Goal: Information Seeking & Learning: Learn about a topic

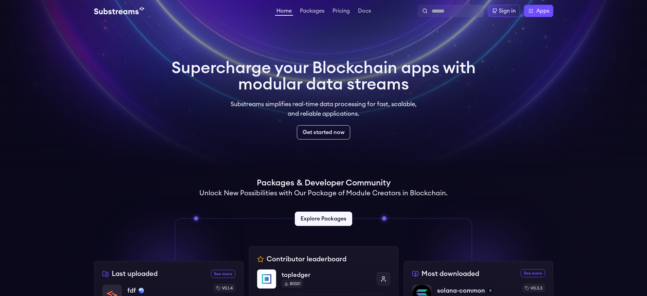
click at [507, 11] on div "Sign in" at bounding box center [507, 11] width 17 height 8
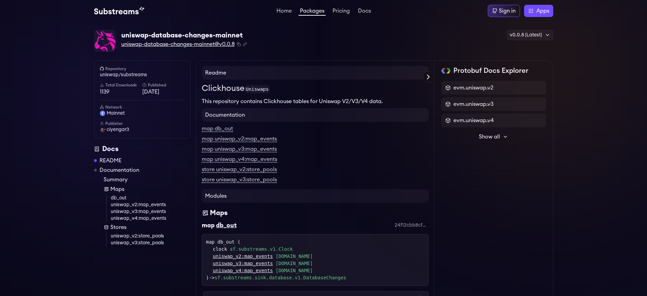
click at [179, 44] on span "uniswap-database-changes-mainnet@v0.0.8" at bounding box center [177, 44] width 113 height 8
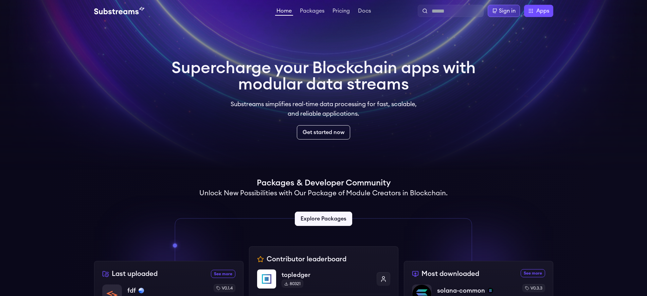
click at [507, 11] on div "Sign in" at bounding box center [507, 11] width 17 height 8
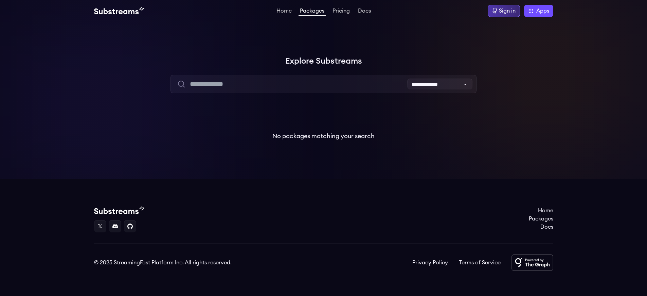
click at [507, 11] on div "Sign in" at bounding box center [507, 11] width 17 height 8
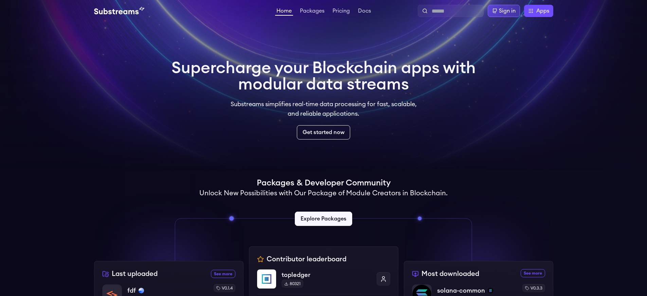
click at [507, 11] on div "Sign in" at bounding box center [507, 11] width 17 height 8
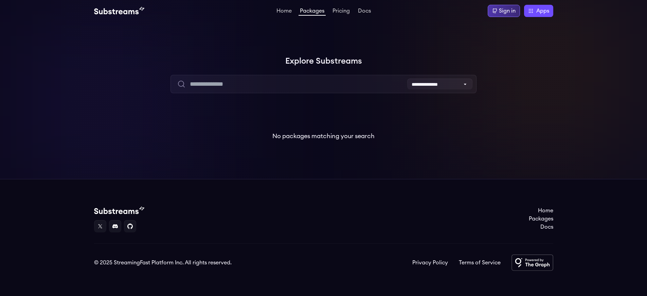
click at [507, 11] on div "Sign in" at bounding box center [507, 11] width 17 height 8
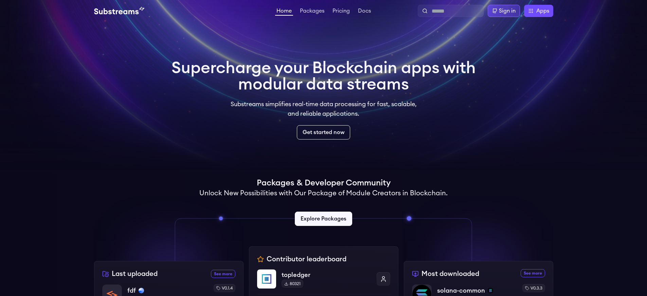
click at [507, 11] on div "Sign in" at bounding box center [507, 11] width 17 height 8
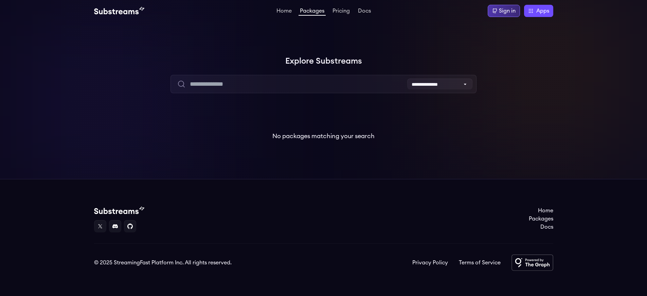
click at [507, 11] on div "Sign in" at bounding box center [507, 11] width 17 height 8
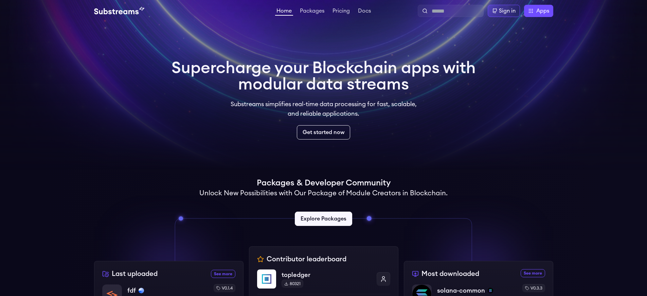
click at [507, 11] on div "Sign in" at bounding box center [507, 11] width 17 height 8
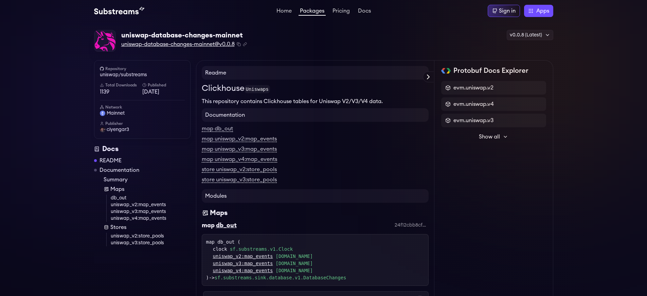
click at [179, 44] on span "uniswap-database-changes-mainnet@v0.0.8" at bounding box center [177, 44] width 113 height 8
click at [142, 75] on link "uniswap/substreams" at bounding box center [142, 74] width 85 height 7
